Goal: Find specific page/section: Find specific page/section

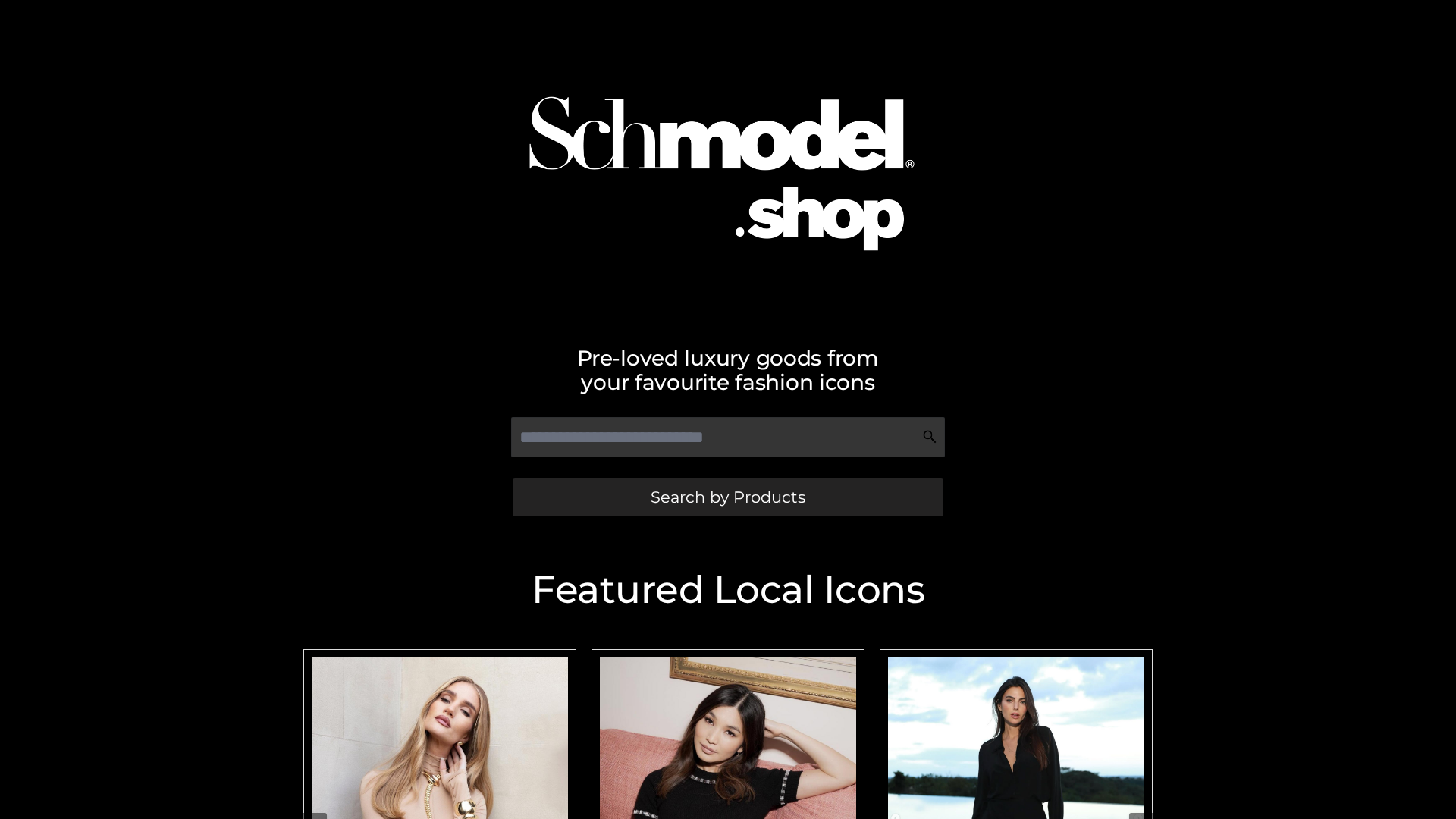
click at [727, 496] on span "Search by Products" at bounding box center [727, 496] width 155 height 16
